Goal: Transaction & Acquisition: Purchase product/service

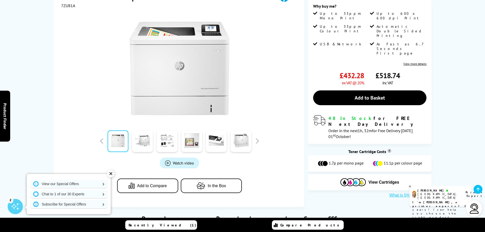
scroll to position [51, 0]
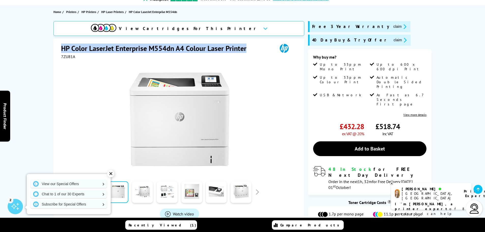
drag, startPoint x: 64, startPoint y: 48, endPoint x: 243, endPoint y: 50, distance: 178.3
click at [245, 52] on h1 "HP Color LaserJet Enterprise M554dn A4 Colour Laser Printer" at bounding box center [156, 48] width 191 height 9
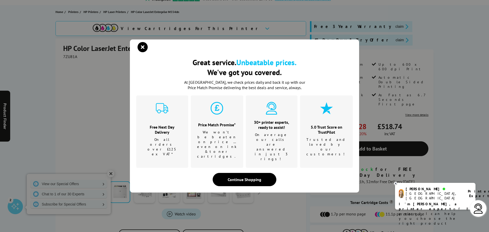
drag, startPoint x: 240, startPoint y: 49, endPoint x: 115, endPoint y: 67, distance: 126.0
click at [117, 71] on div "Great service. Unbeatable prices. We've got you covered. Great service. Unbeata…" at bounding box center [244, 116] width 489 height 232
click at [99, 58] on div "Great service. Unbeatable prices. We've got you covered. Great service. Unbeata…" at bounding box center [244, 116] width 489 height 232
click at [142, 52] on icon "close modal" at bounding box center [143, 47] width 10 height 10
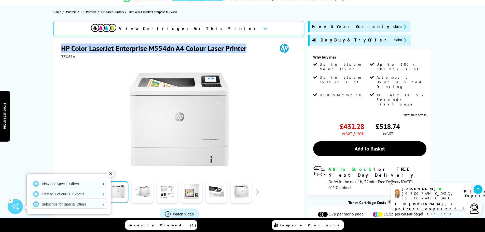
drag, startPoint x: 61, startPoint y: 47, endPoint x: 246, endPoint y: 50, distance: 184.4
click at [246, 50] on h1 "HP Color LaserJet Enterprise M554dn A4 Colour Laser Printer" at bounding box center [156, 48] width 191 height 9
copy h1 "HP Color LaserJet Enterprise M554dn A4 Colour Laser Printer"
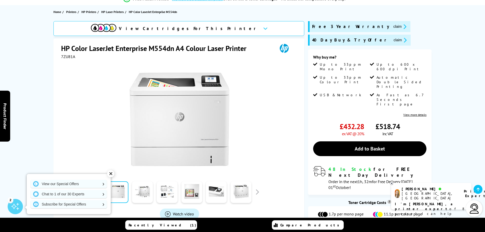
drag, startPoint x: 443, startPoint y: 199, endPoint x: 368, endPoint y: 169, distance: 81.5
click at [443, 202] on p "I'm [PERSON_NAME], a printer expert of 8 years! I can help you choose the right…" at bounding box center [431, 214] width 73 height 24
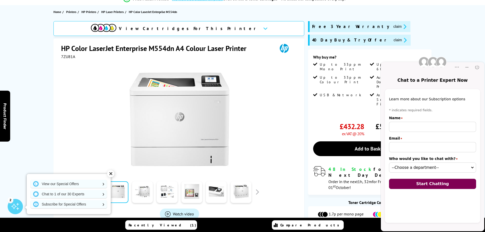
scroll to position [0, 0]
click at [407, 127] on input "Name" at bounding box center [432, 127] width 87 height 10
type input "[PERSON_NAME]"
drag, startPoint x: 441, startPoint y: 148, endPoint x: 359, endPoint y: 149, distance: 82.0
click at [380, 149] on html "Chat to a Printer Expert Now Popup Popup Close Pre-chat window Learn more about…" at bounding box center [432, 143] width 105 height 178
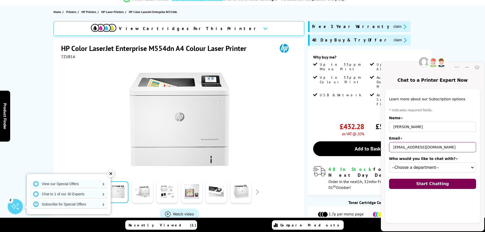
type input "s"
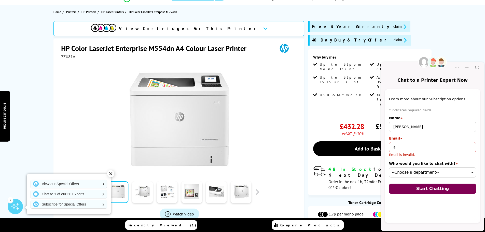
type input "[PERSON_NAME][EMAIL_ADDRESS][PERSON_NAME][DOMAIN_NAME]"
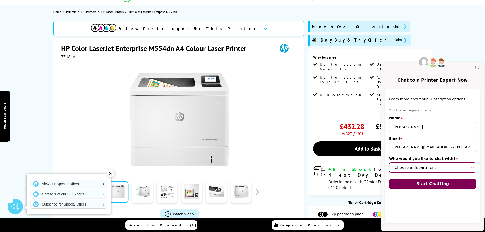
click at [439, 167] on select "--Choose a department-- Customer Service (online) Sales (online) Sales Team (on…" at bounding box center [432, 168] width 87 height 10
click at [186, 193] on link at bounding box center [191, 192] width 21 height 22
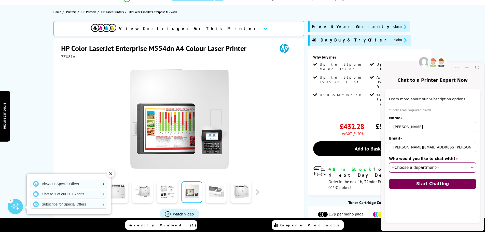
click at [217, 192] on link at bounding box center [216, 192] width 21 height 22
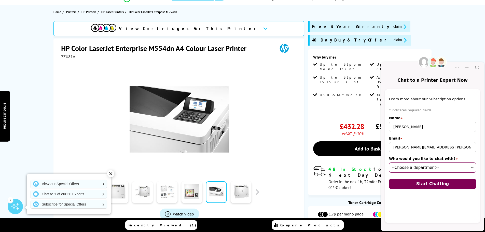
click at [168, 192] on link at bounding box center [167, 192] width 21 height 22
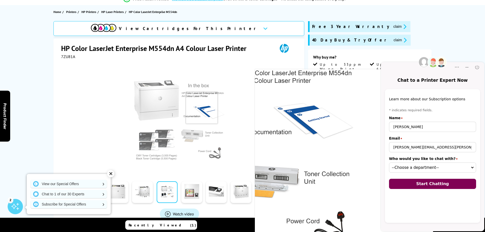
click at [202, 108] on img at bounding box center [180, 119] width 100 height 100
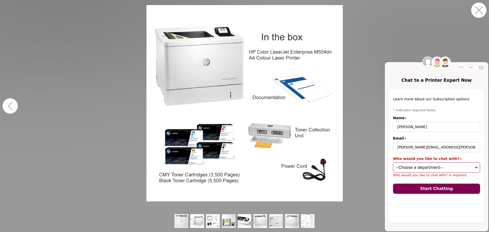
click at [454, 169] on select "--Choose a department-- Customer Service (online) Sales (online) Sales Team (on…" at bounding box center [436, 168] width 87 height 10
select select "03000000-0000-0000-0000-009f0002cb3c"
click at [393, 163] on select "--Choose a department-- Customer Service (online) Sales (online) Sales Team (on…" at bounding box center [436, 168] width 87 height 10
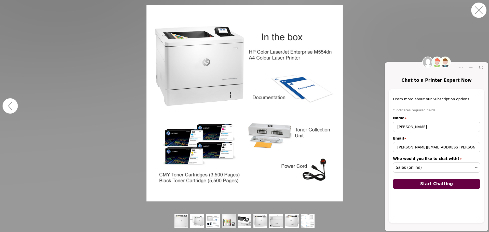
click at [425, 183] on span "Start Chatting" at bounding box center [436, 183] width 33 height 5
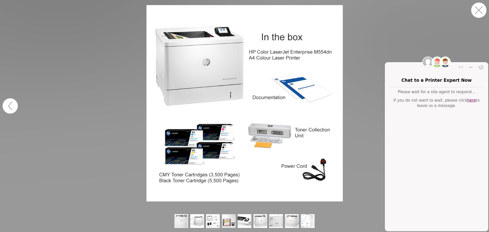
drag, startPoint x: 479, startPoint y: 10, endPoint x: 325, endPoint y: 59, distance: 161.8
click at [479, 10] on button "button" at bounding box center [478, 10] width 15 height 15
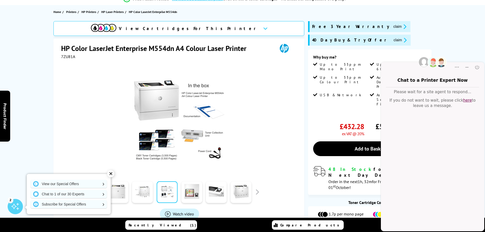
click at [142, 194] on link at bounding box center [142, 192] width 21 height 22
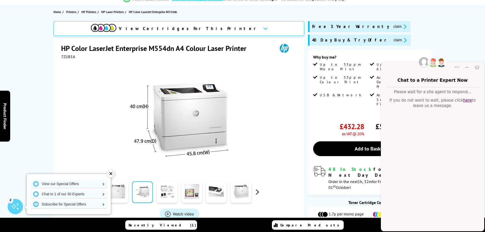
click at [259, 192] on button "button" at bounding box center [257, 192] width 8 height 8
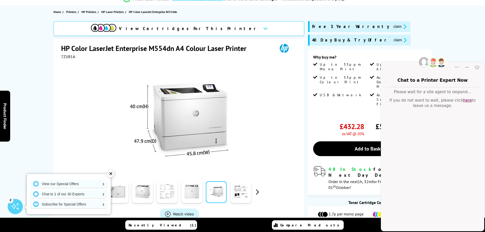
click at [259, 192] on button "button" at bounding box center [257, 192] width 8 height 8
click at [244, 192] on link at bounding box center [241, 192] width 21 height 22
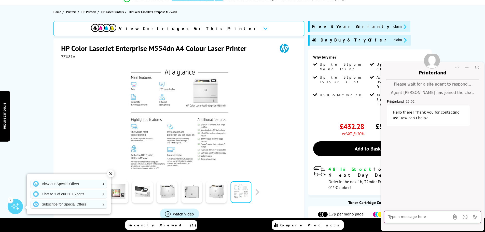
click at [416, 215] on textarea "Message input field. Type your text here and use the Send button to send." at bounding box center [419, 216] width 62 height 5
click at [455, 212] on textarea "I'm looking at this printer - HP Color LaserJet Enterprise M554dn A4 Colour Las…" at bounding box center [424, 209] width 72 height 20
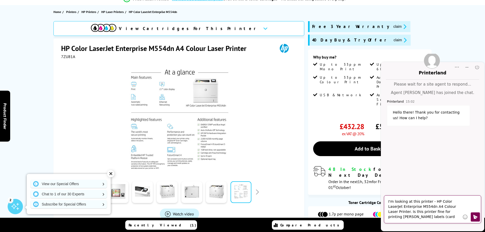
type textarea "I'm looking at this printer - HP Color LaserJet Enterprise M554dn A4 Colour Las…"
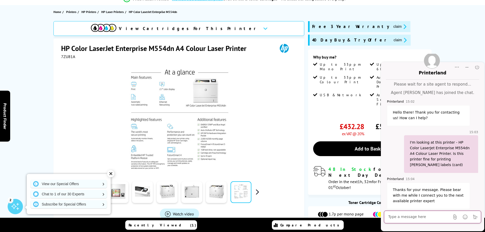
click at [255, 193] on button "button" at bounding box center [257, 192] width 8 height 8
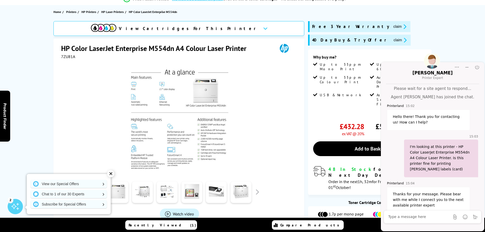
scroll to position [64, 0]
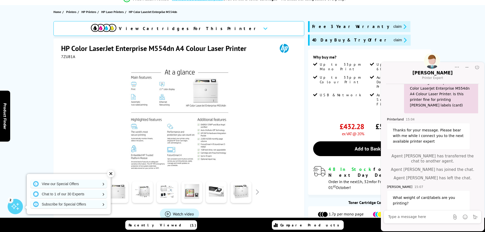
click at [403, 217] on textarea "Message input field. Type your text here and use the Send button to send." at bounding box center [419, 216] width 62 height 5
type textarea "190gsm"
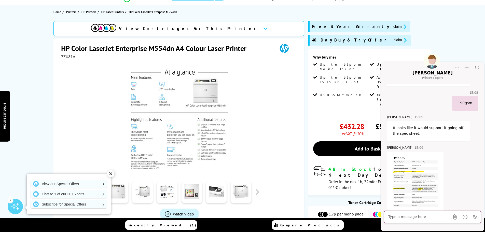
scroll to position [189, 0]
click at [425, 174] on img at bounding box center [415, 180] width 45 height 51
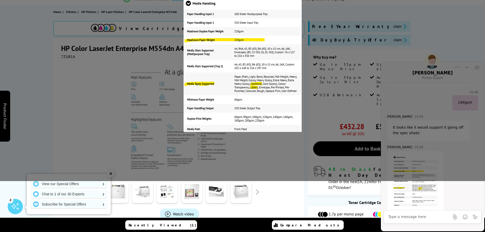
click at [455, 195] on div "Luke 15:09" at bounding box center [432, 177] width 91 height 67
click at [249, 32] on img at bounding box center [243, 65] width 118 height 134
click at [273, 75] on img at bounding box center [243, 65] width 118 height 134
click at [451, 205] on div "Luke 15:09" at bounding box center [419, 177] width 65 height 67
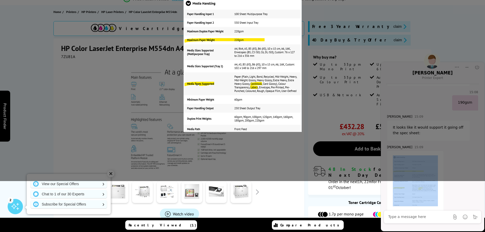
click at [451, 205] on div "Luke 15:09" at bounding box center [419, 177] width 65 height 67
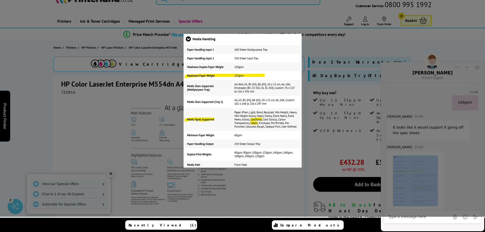
scroll to position [0, 0]
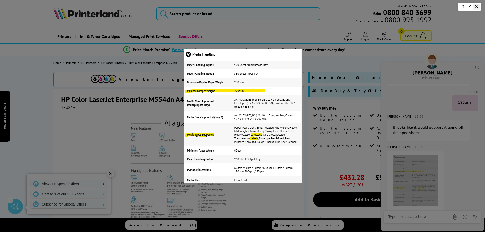
click at [478, 5] on icon "Close" at bounding box center [476, 6] width 5 height 5
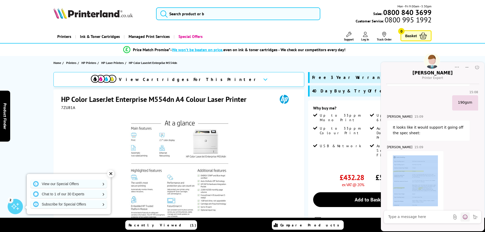
click at [465, 218] on icon "Emoji" at bounding box center [465, 216] width 5 height 5
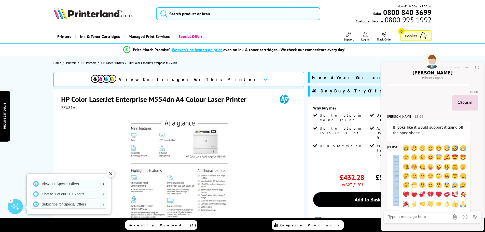
click at [454, 205] on img "thumbs up" at bounding box center [455, 204] width 6 height 6
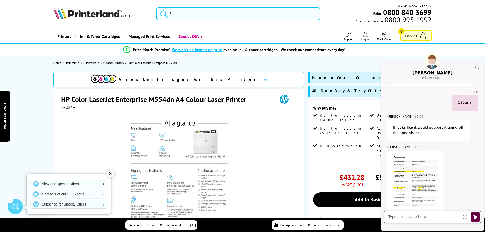
click at [477, 218] on icon "Click to send" at bounding box center [475, 216] width 5 height 5
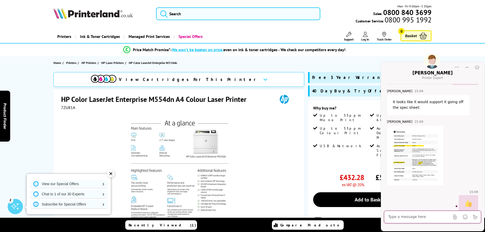
scroll to position [216, 0]
click at [262, 118] on div at bounding box center [179, 167] width 237 height 115
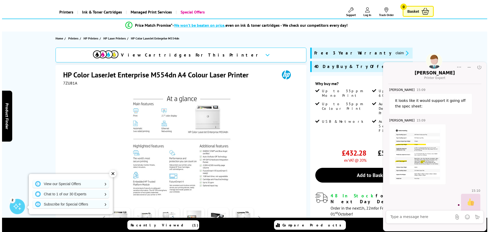
scroll to position [76, 0]
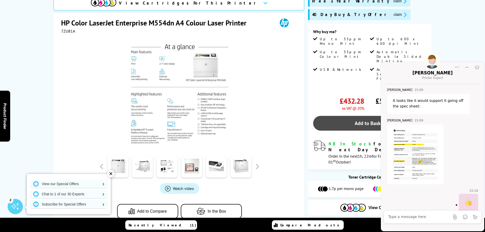
click at [357, 116] on link "Add to Basket" at bounding box center [369, 123] width 113 height 15
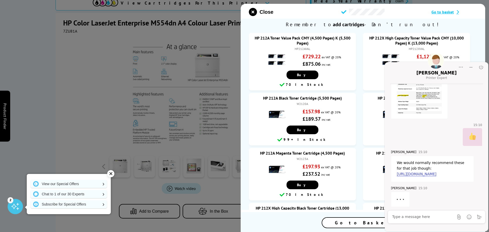
scroll to position [283, 0]
click at [422, 171] on link "[URL][DOMAIN_NAME]" at bounding box center [416, 173] width 39 height 4
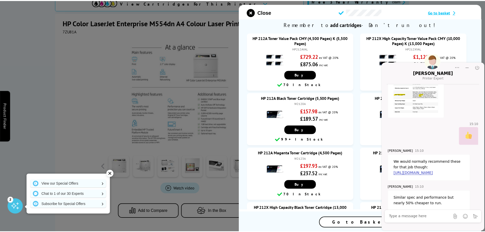
scroll to position [313, 0]
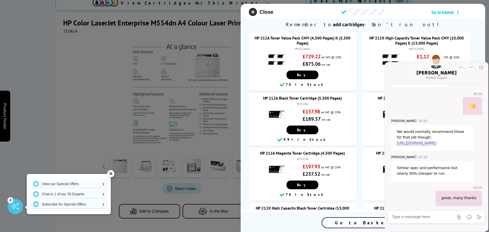
click at [254, 12] on icon "close modal" at bounding box center [253, 12] width 8 height 8
